Goal: Transaction & Acquisition: Purchase product/service

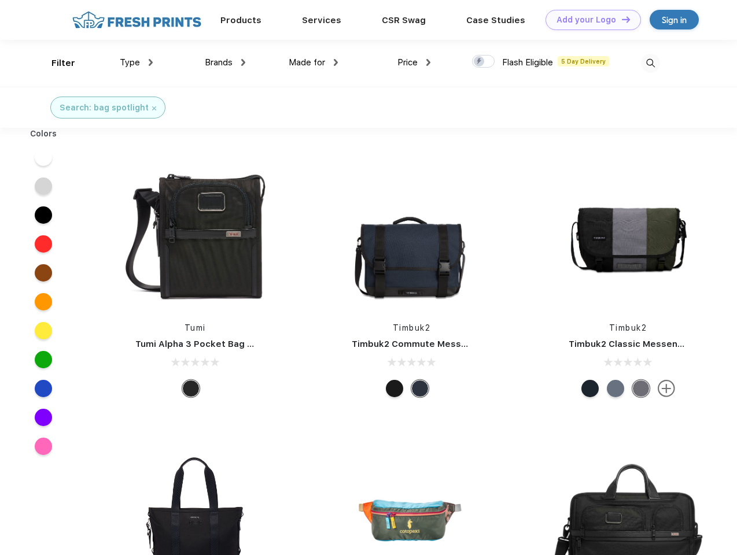
scroll to position [1, 0]
click at [589, 20] on link "Add your Logo Design Tool" at bounding box center [592, 20] width 95 height 20
click at [0, 0] on div "Design Tool" at bounding box center [0, 0] width 0 height 0
click at [621, 19] on link "Add your Logo Design Tool" at bounding box center [592, 20] width 95 height 20
click at [56, 63] on div "Filter" at bounding box center [63, 63] width 24 height 13
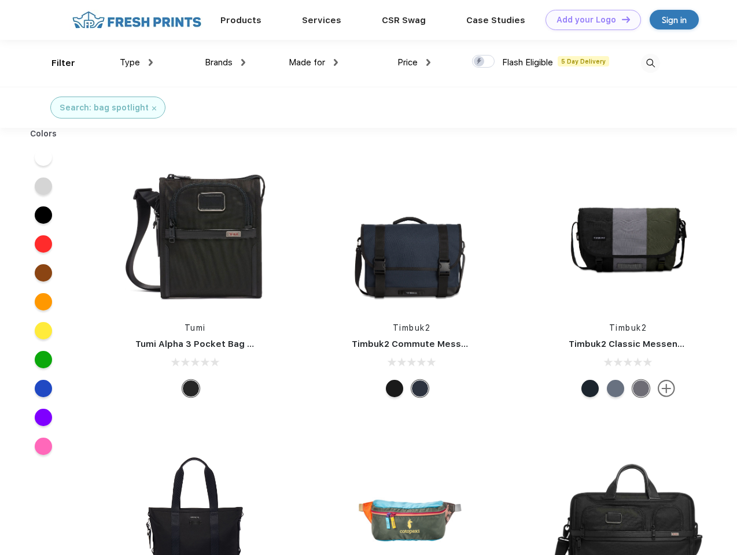
click at [137, 62] on span "Type" at bounding box center [130, 62] width 20 height 10
click at [225, 62] on span "Brands" at bounding box center [219, 62] width 28 height 10
click at [314, 62] on span "Made for" at bounding box center [307, 62] width 36 height 10
click at [414, 62] on span "Price" at bounding box center [407, 62] width 20 height 10
click at [484, 62] on div at bounding box center [483, 61] width 23 height 13
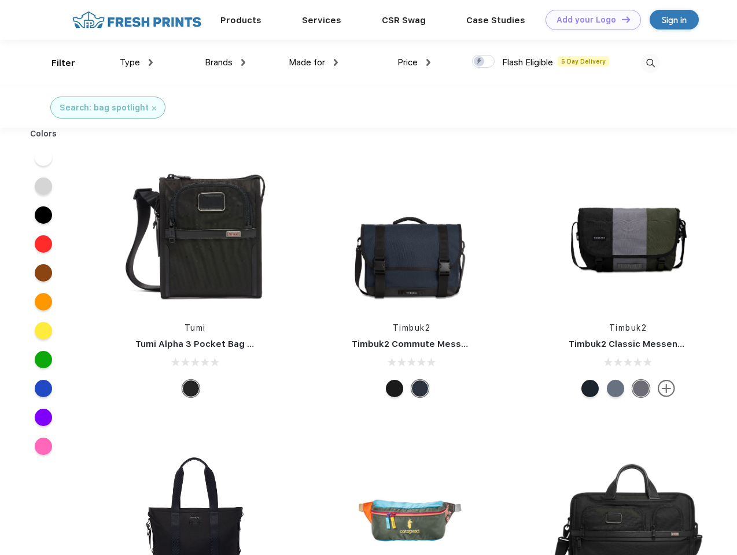
click at [480, 62] on input "checkbox" at bounding box center [476, 58] width 8 height 8
click at [650, 63] on img at bounding box center [650, 63] width 19 height 19
